Goal: Task Accomplishment & Management: Use online tool/utility

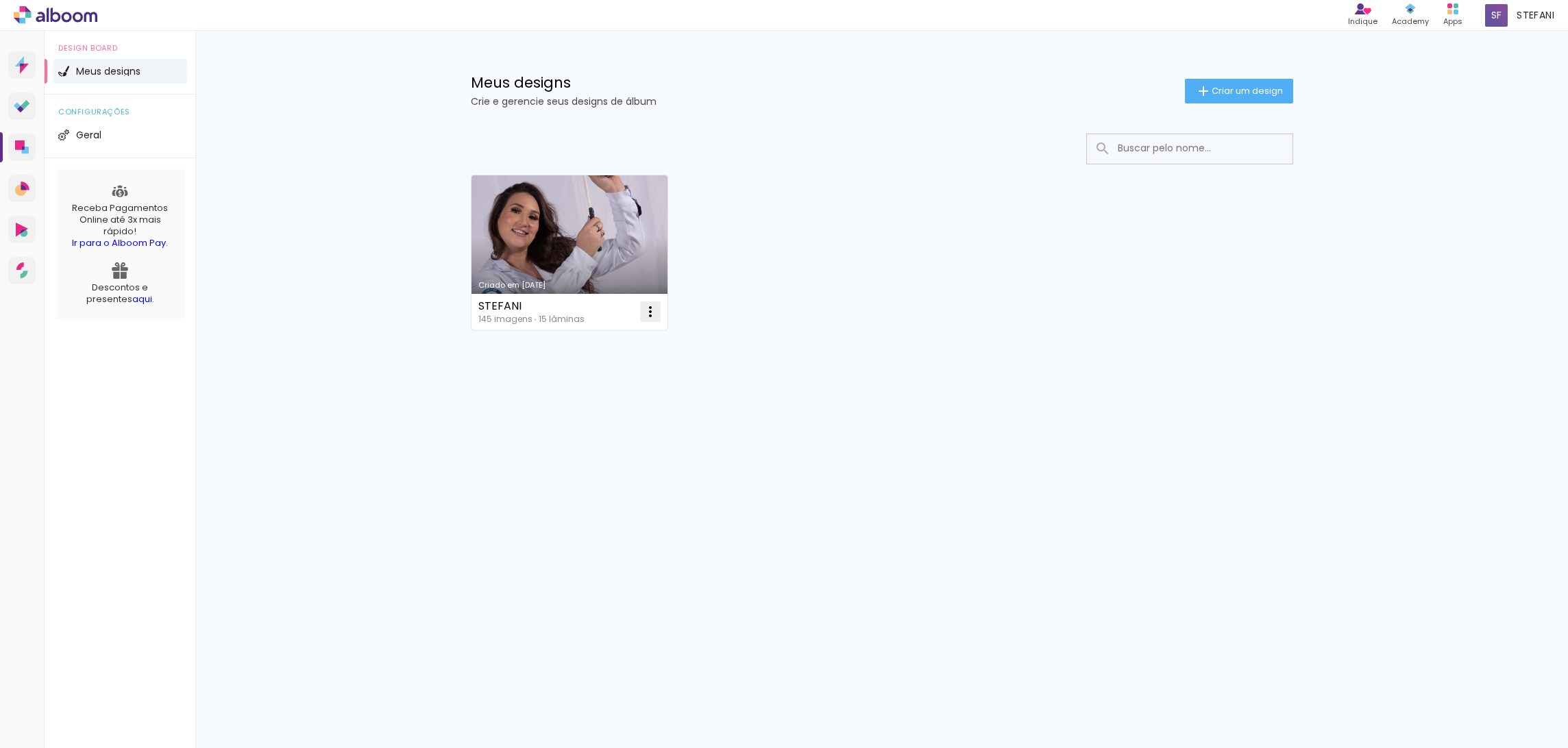
click at [648, 306] on iron-icon at bounding box center [650, 312] width 16 height 16
click at [648, 266] on link "Criado em [DATE]" at bounding box center [570, 253] width 197 height 155
